Goal: Entertainment & Leisure: Consume media (video, audio)

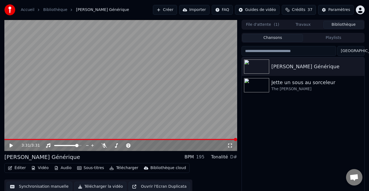
click at [177, 10] on button "Créer" at bounding box center [165, 10] width 24 height 10
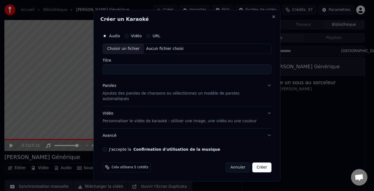
click at [130, 51] on div "Choisir un fichier" at bounding box center [123, 49] width 41 height 10
type input "**********"
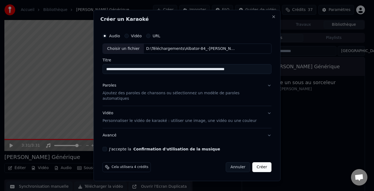
click at [135, 95] on p "Ajoutez des paroles de chansons ou sélectionnez un modèle de paroles automatiqu…" at bounding box center [183, 96] width 160 height 11
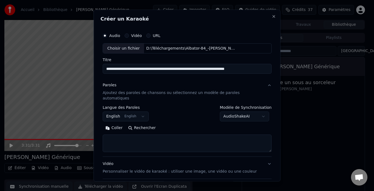
click at [145, 109] on body "**********" at bounding box center [184, 95] width 369 height 191
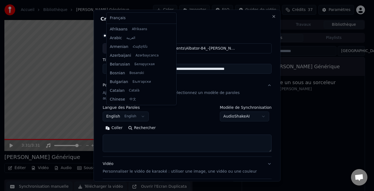
scroll to position [44, 0]
select select "**"
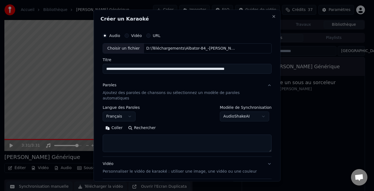
click at [135, 139] on textarea at bounding box center [187, 144] width 169 height 18
paste textarea "**********"
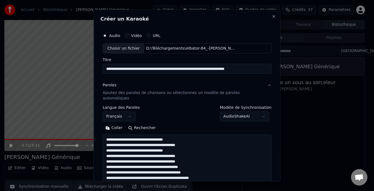
scroll to position [122, 0]
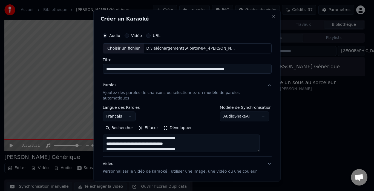
type textarea "**********"
click at [171, 124] on button "Développer" at bounding box center [178, 128] width 34 height 9
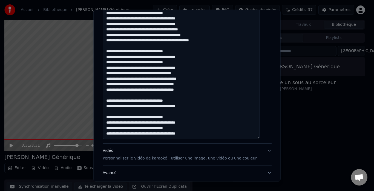
scroll to position [169, 0]
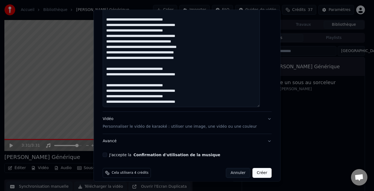
click at [116, 124] on p "Personnaliser le vidéo de karaoké : utiliser une image, une vidéo ou une couleur" at bounding box center [180, 126] width 154 height 5
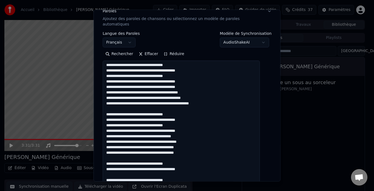
scroll to position [30, 0]
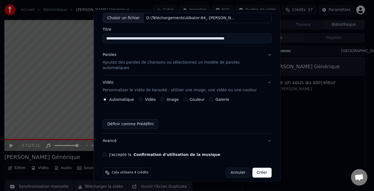
click at [163, 97] on button "Image" at bounding box center [162, 99] width 4 height 4
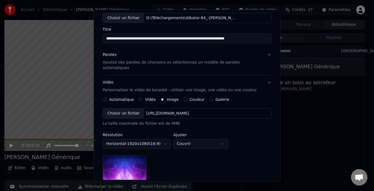
click at [129, 109] on div "Choisir un fichier" at bounding box center [123, 114] width 41 height 10
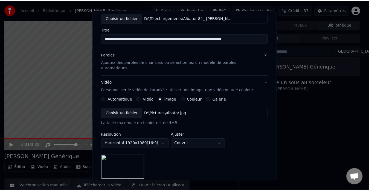
scroll to position [102, 0]
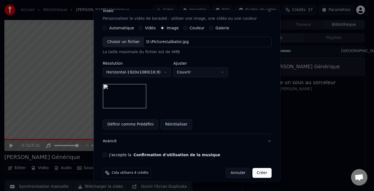
click at [107, 153] on button "J'accepte la Confirmation d'utilisation de la musique" at bounding box center [105, 155] width 4 height 4
click at [256, 168] on button "Créer" at bounding box center [261, 173] width 19 height 10
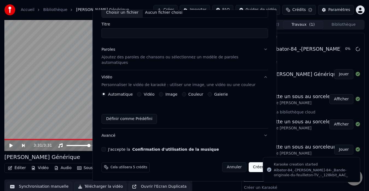
scroll to position [30, 0]
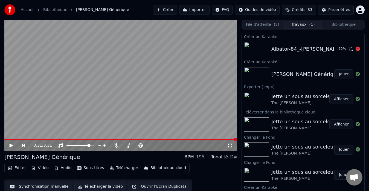
click at [289, 50] on div "Albator-84_-[PERSON_NAME]-84-_Bande-originale-du-feuilleton-TV_-_128kbit_AAC_" at bounding box center [373, 49] width 203 height 8
click at [301, 46] on div "Albator-84_-[PERSON_NAME]-84-_Bande-originale-du-feuilleton-TV_-_128kbit_AAC_" at bounding box center [373, 49] width 203 height 8
click at [338, 49] on button "Jouer" at bounding box center [344, 49] width 19 height 10
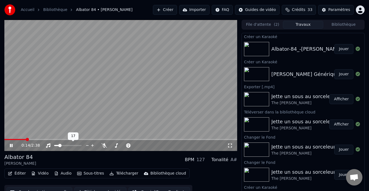
click at [59, 147] on span at bounding box center [59, 145] width 3 height 3
click at [58, 146] on span at bounding box center [59, 145] width 3 height 3
click at [11, 145] on icon at bounding box center [11, 145] width 3 height 3
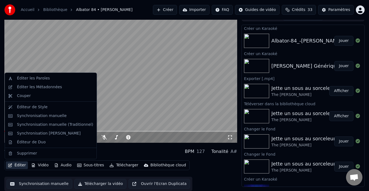
click at [17, 164] on button "Éditer" at bounding box center [17, 165] width 22 height 8
click at [27, 107] on div "Éditeur de Style" at bounding box center [32, 106] width 31 height 5
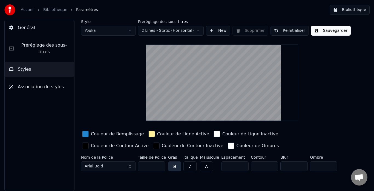
click at [87, 132] on div "button" at bounding box center [85, 134] width 7 height 7
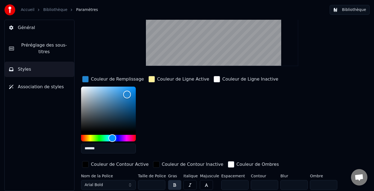
scroll to position [55, 0]
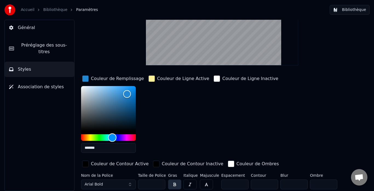
type input "*******"
click at [83, 136] on div "Hue" at bounding box center [108, 137] width 55 height 7
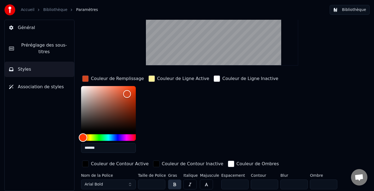
scroll to position [0, 0]
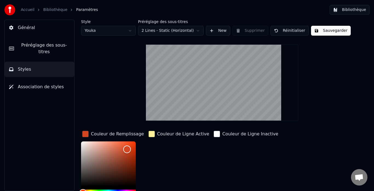
click at [323, 31] on button "Sauvegarder" at bounding box center [331, 31] width 40 height 10
drag, startPoint x: 288, startPoint y: 79, endPoint x: 291, endPoint y: 73, distance: 7.4
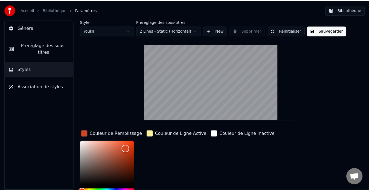
scroll to position [4, 0]
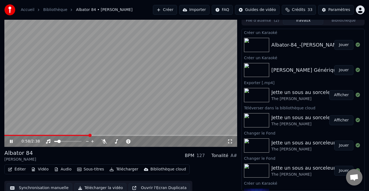
click at [13, 141] on icon at bounding box center [15, 141] width 13 height 4
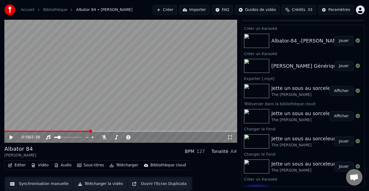
scroll to position [0, 0]
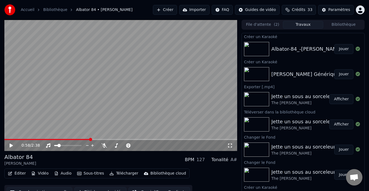
click at [161, 173] on div "Bibliothèque cloud" at bounding box center [169, 173] width 36 height 5
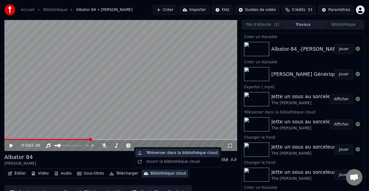
click at [170, 153] on div "Téléverser dans la bibliothèque cloud" at bounding box center [182, 152] width 71 height 5
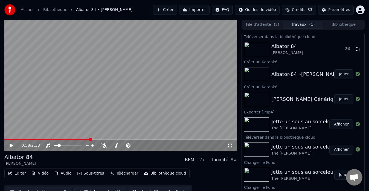
click at [296, 100] on div "[PERSON_NAME] Générique VF full" at bounding box center [314, 99] width 85 height 8
click at [313, 99] on div "[PERSON_NAME] Générique VF full" at bounding box center [314, 99] width 85 height 8
click at [342, 100] on button "Jouer" at bounding box center [344, 99] width 19 height 10
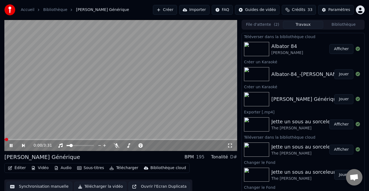
click at [9, 146] on icon at bounding box center [15, 145] width 12 height 4
click at [157, 167] on div "Bibliothèque cloud" at bounding box center [169, 167] width 36 height 5
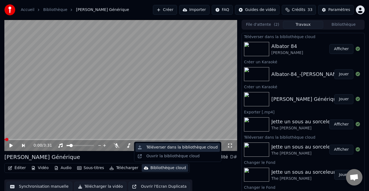
click at [170, 147] on div "Téléverser dans la bibliothèque cloud" at bounding box center [182, 147] width 71 height 5
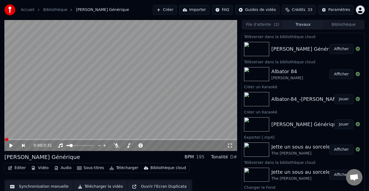
click at [343, 22] on button "Bibliothèque" at bounding box center [344, 25] width 41 height 8
